Goal: Task Accomplishment & Management: Manage account settings

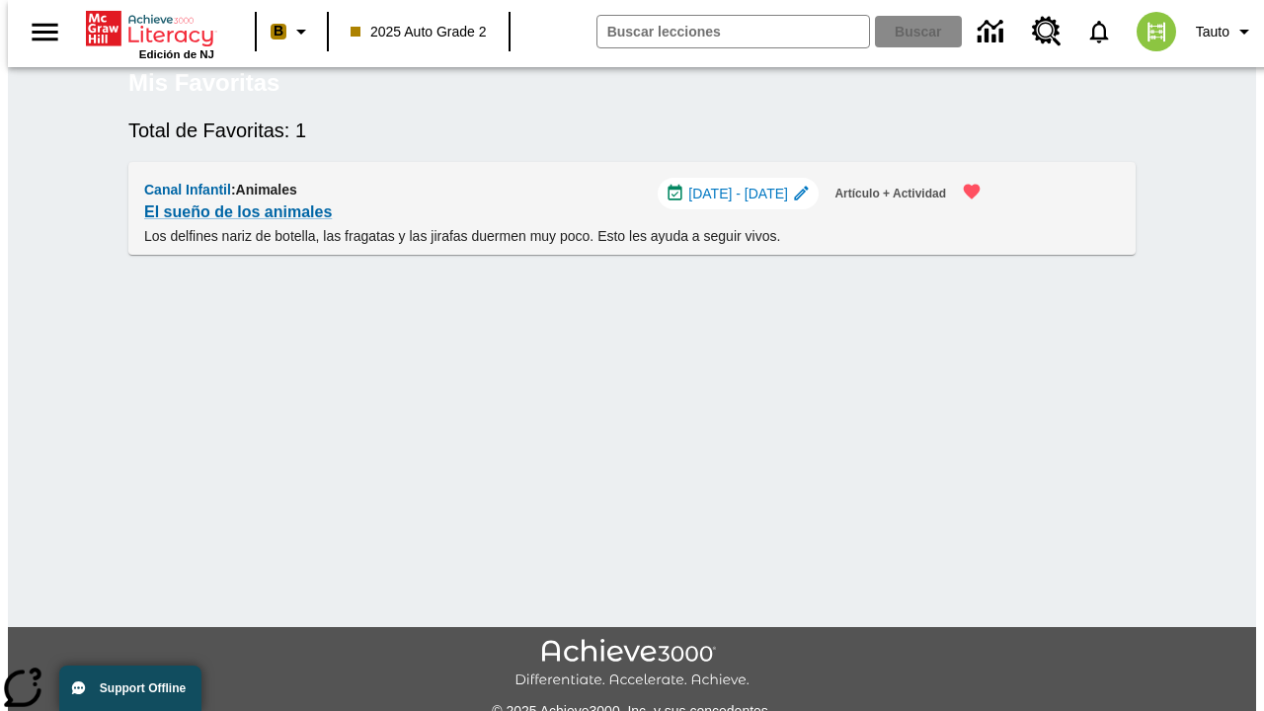
click at [744, 204] on span "[DATE] - [DATE]" at bounding box center [738, 194] width 100 height 21
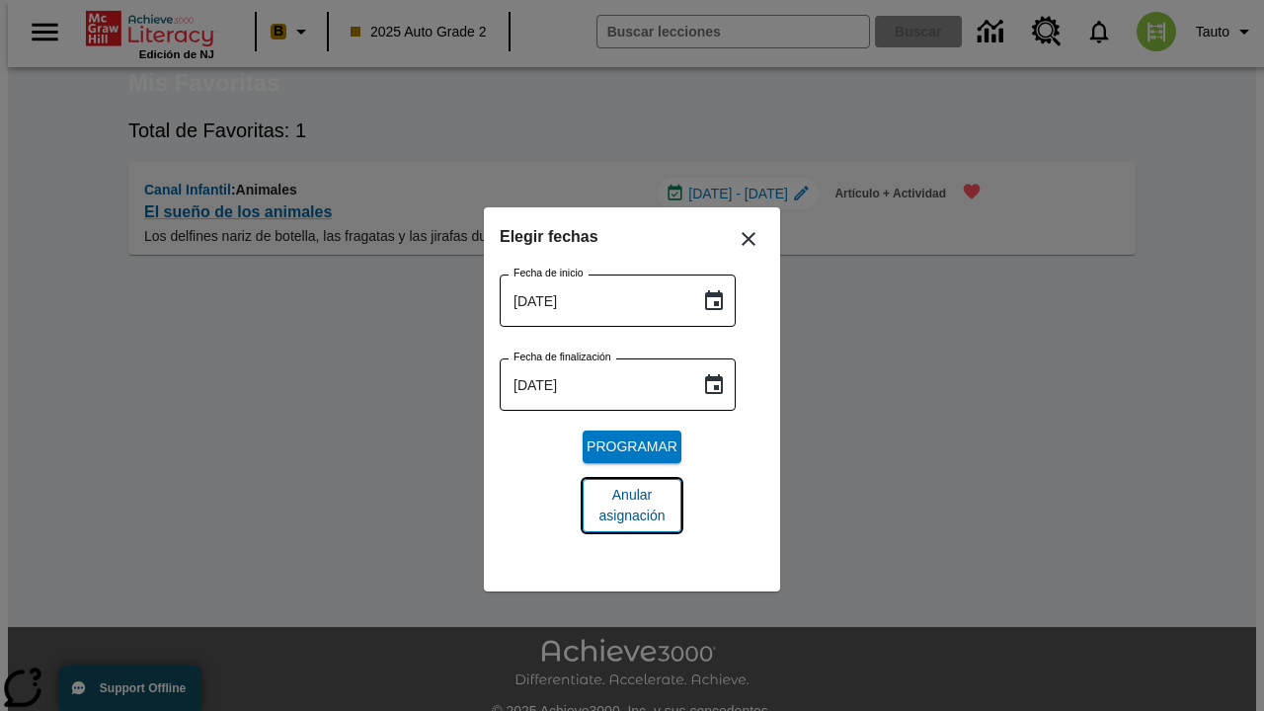
click at [632, 506] on span "Anular asignación" at bounding box center [631, 505] width 67 height 41
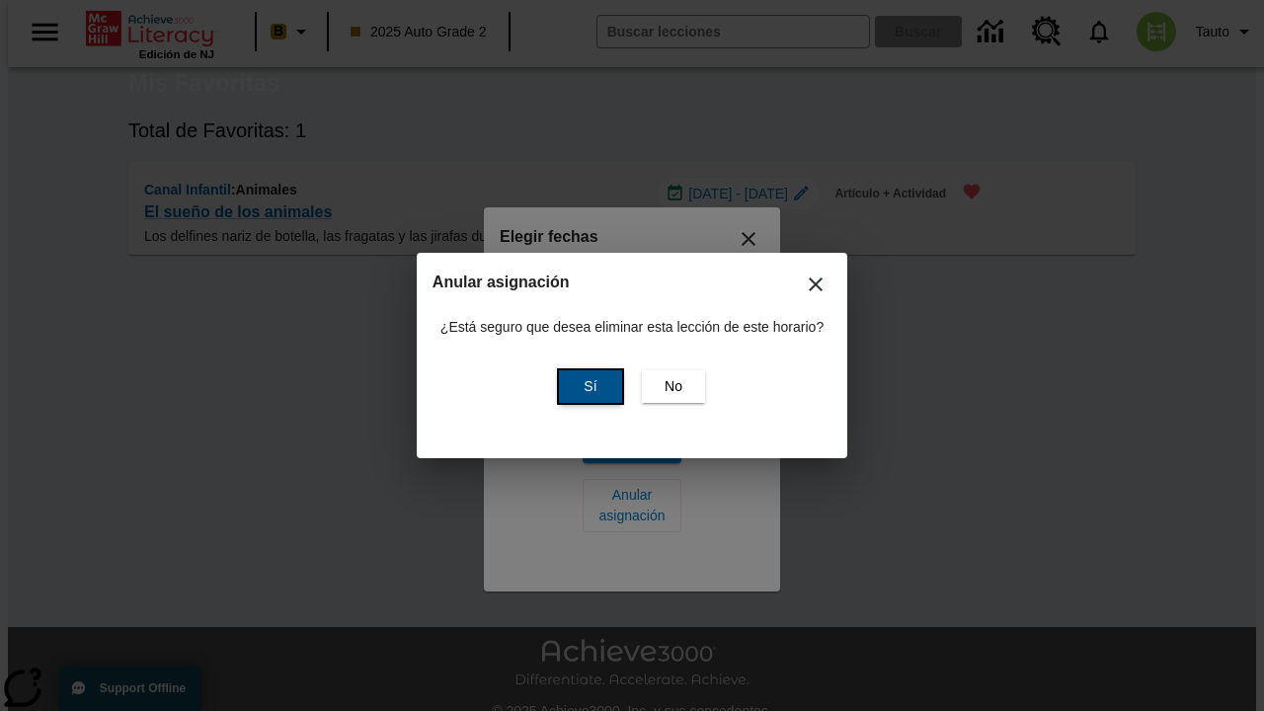
click at [588, 386] on span "Sí" at bounding box center [590, 386] width 13 height 21
